Goal: Task Accomplishment & Management: Manage account settings

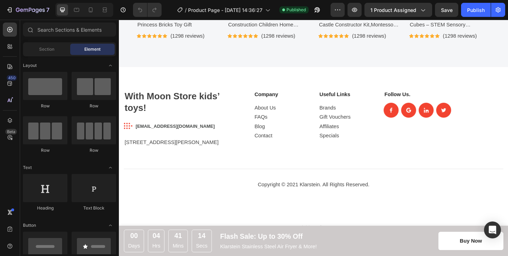
scroll to position [2480, 0]
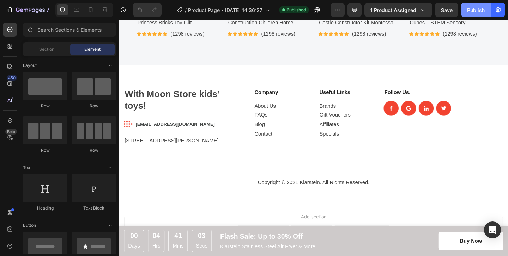
click at [476, 14] on button "Publish" at bounding box center [476, 10] width 30 height 14
click at [412, 7] on span "1 product assigned" at bounding box center [393, 9] width 46 height 7
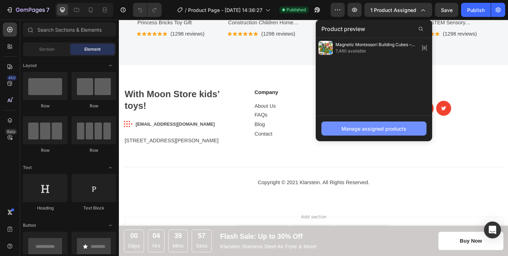
click at [345, 130] on div "Manage assigned products" at bounding box center [373, 128] width 65 height 7
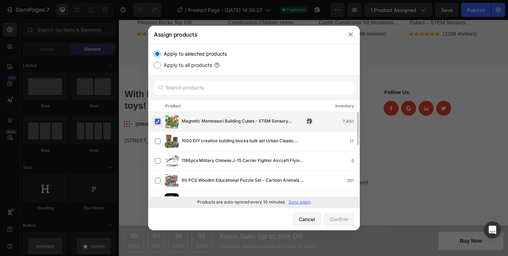
click at [158, 123] on label at bounding box center [158, 122] width 6 height 6
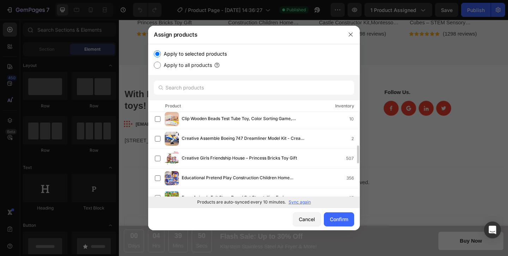
scroll to position [162, 0]
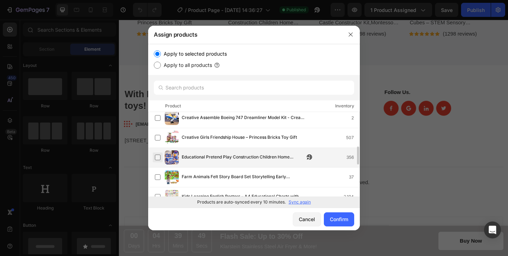
click at [159, 158] on label at bounding box center [158, 158] width 6 height 6
click at [342, 220] on div "Confirm" at bounding box center [339, 219] width 18 height 7
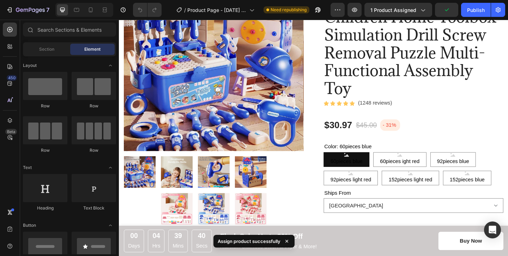
scroll to position [93, 0]
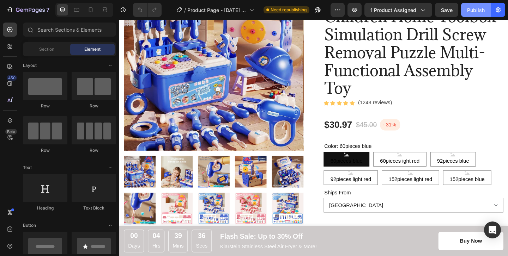
click at [471, 11] on div "Publish" at bounding box center [476, 9] width 18 height 7
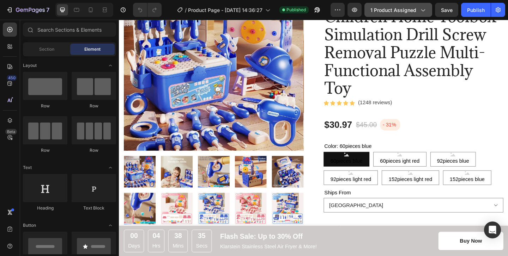
click at [413, 14] on button "1 product assigned" at bounding box center [398, 10] width 68 height 14
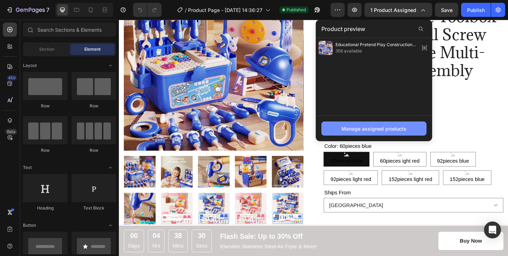
click at [371, 125] on div "Manage assigned products" at bounding box center [373, 128] width 65 height 7
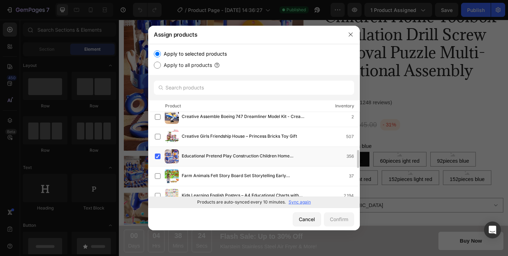
scroll to position [150, 0]
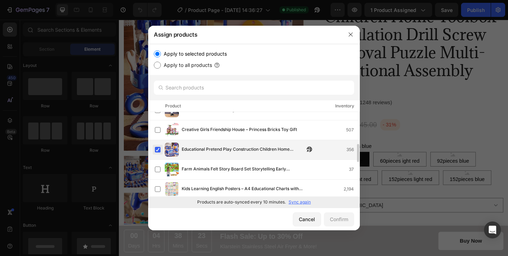
click at [158, 149] on label at bounding box center [158, 150] width 6 height 6
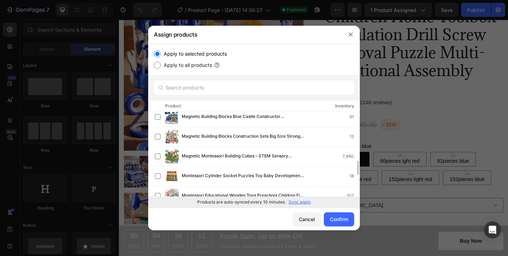
scroll to position [264, 0]
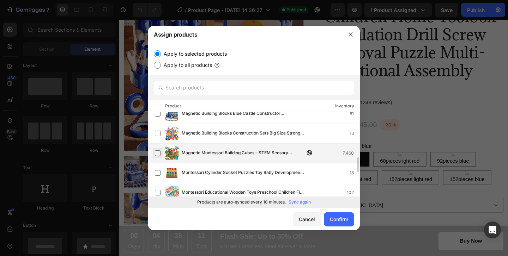
click at [158, 153] on label at bounding box center [158, 154] width 6 height 6
click at [340, 222] on div "Confirm" at bounding box center [339, 219] width 18 height 7
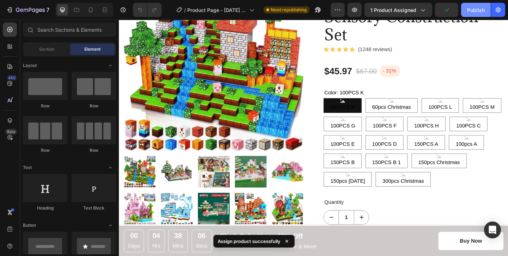
click at [473, 15] on button "Publish" at bounding box center [476, 10] width 30 height 14
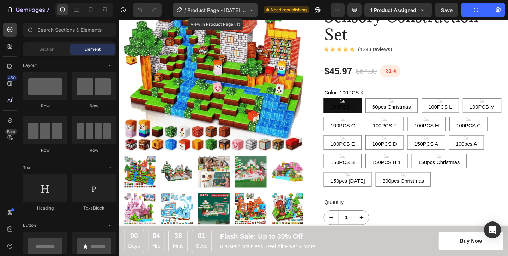
click at [248, 11] on div "/ Product Page - [DATE] 14:36:27" at bounding box center [215, 10] width 85 height 14
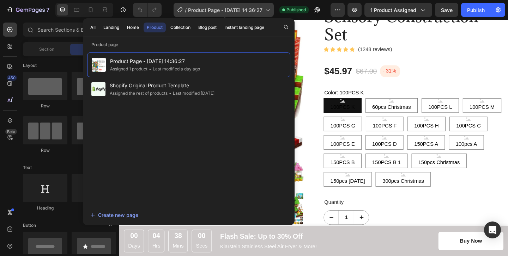
click at [248, 11] on span "Product Page - [DATE] 14:36:27" at bounding box center [225, 9] width 74 height 7
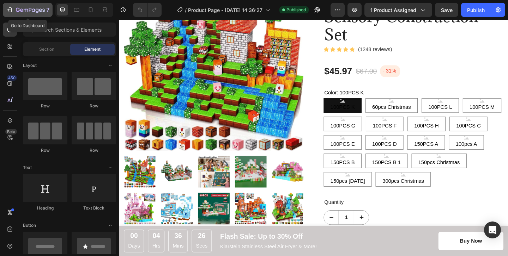
click at [14, 9] on div "7" at bounding box center [27, 10] width 43 height 8
